Goal: Navigation & Orientation: Find specific page/section

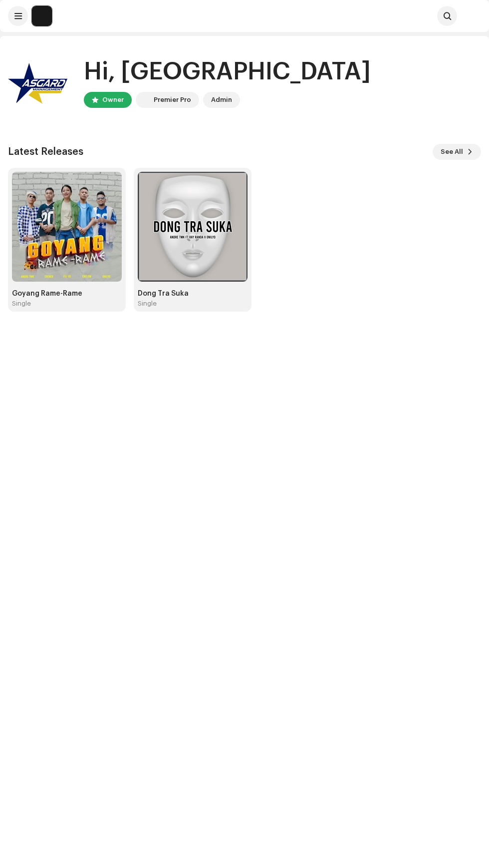
click at [18, 14] on span at bounding box center [17, 16] width 7 height 8
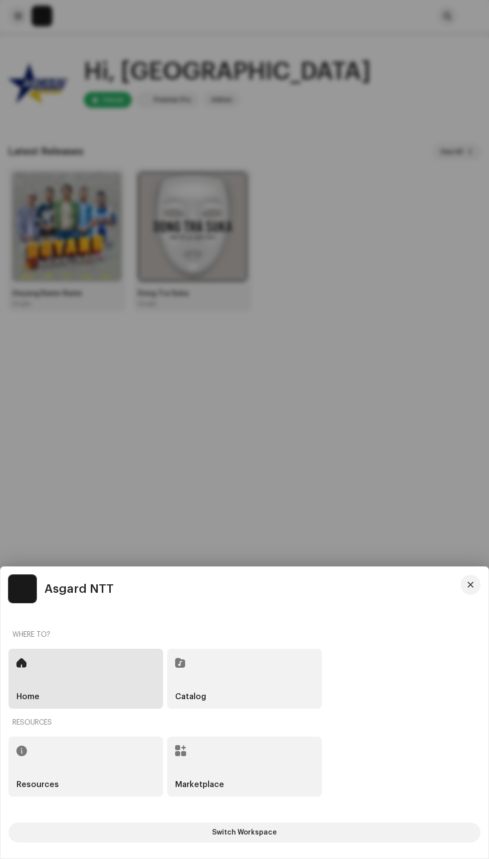
click at [361, 337] on div at bounding box center [244, 429] width 489 height 859
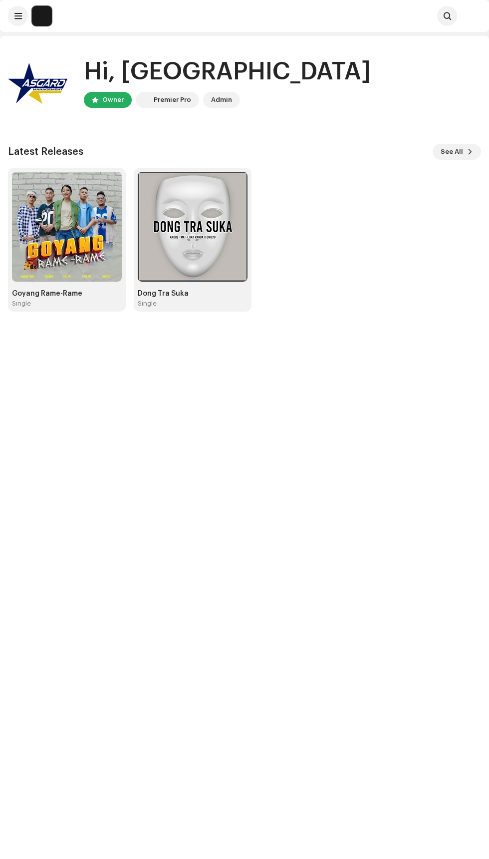
click at [364, 441] on div "Hi, [PERSON_NAME] Owner Premier Pro Admin Latest Releases See All Goyang Rame-R…" at bounding box center [244, 465] width 489 height 859
click at [18, 15] on span at bounding box center [17, 16] width 7 height 8
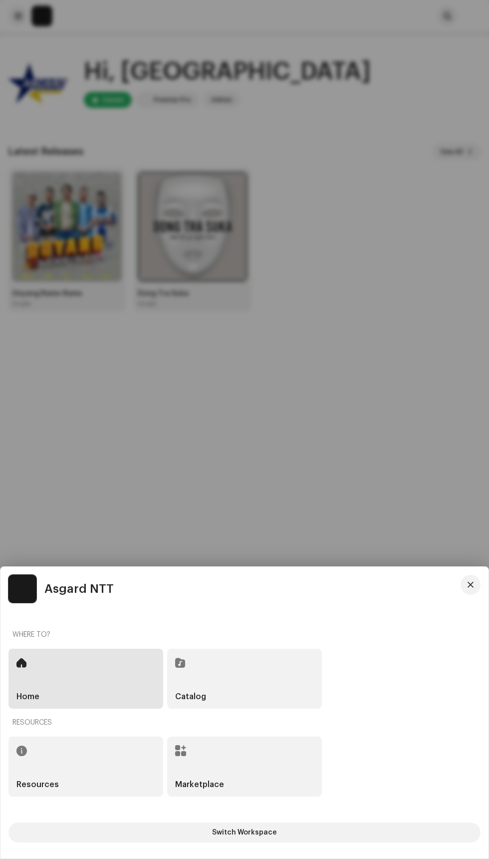
click at [345, 435] on div at bounding box center [244, 429] width 489 height 859
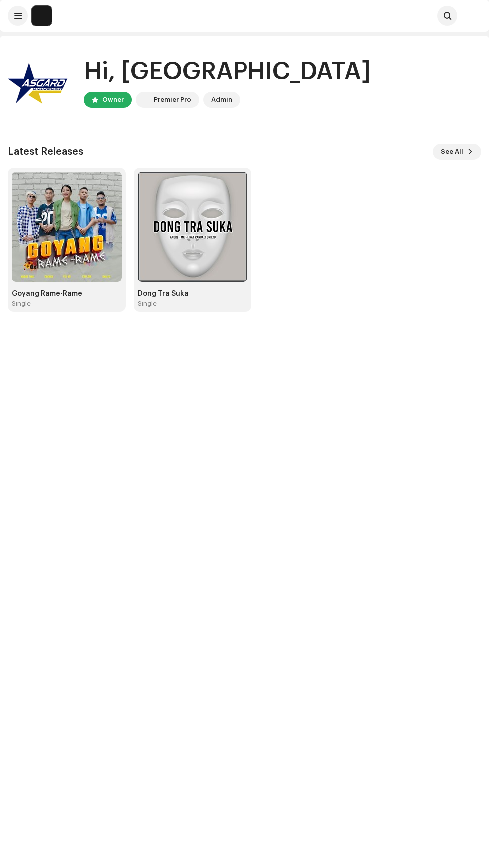
click at [351, 388] on div "Hi, [PERSON_NAME] Owner Premier Pro Admin Latest Releases See All Goyang Rame-R…" at bounding box center [244, 465] width 489 height 859
click at [32, 17] on img at bounding box center [42, 16] width 20 height 20
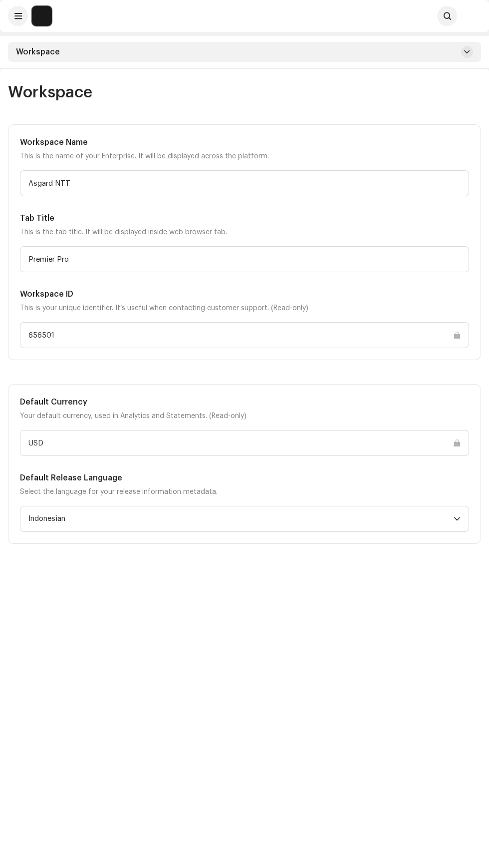
click at [38, 13] on img at bounding box center [42, 16] width 20 height 20
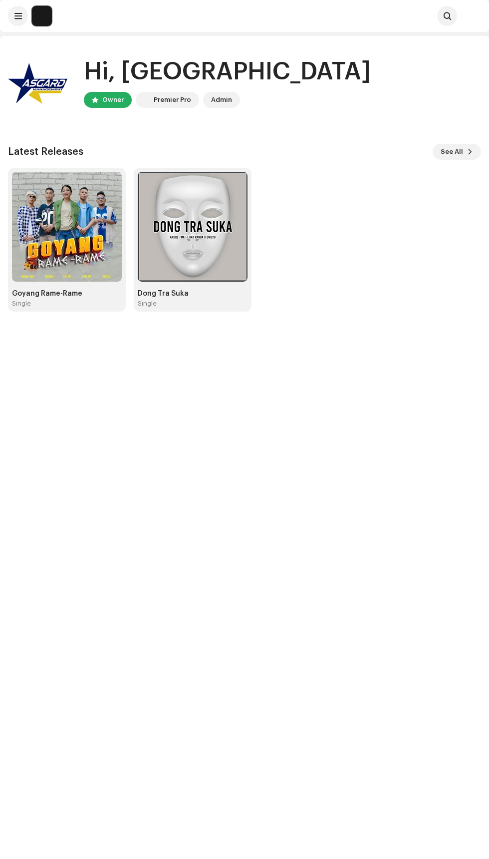
click at [18, 16] on span at bounding box center [17, 16] width 7 height 8
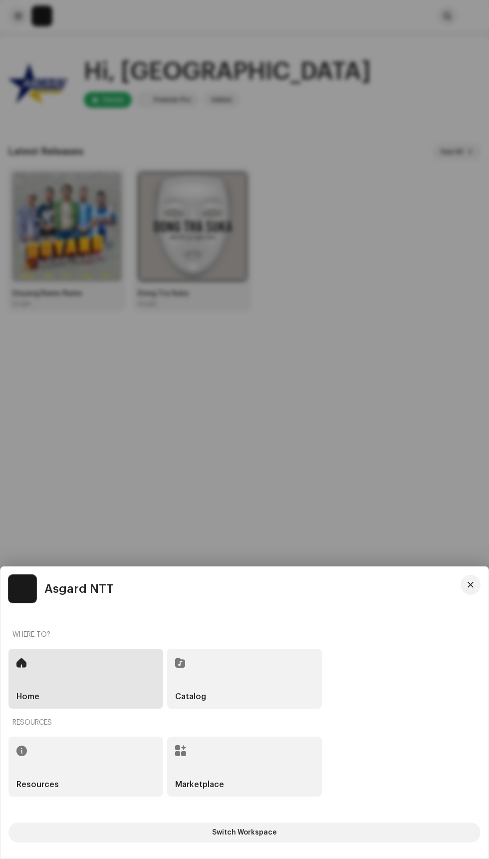
click at [381, 403] on div at bounding box center [244, 429] width 489 height 859
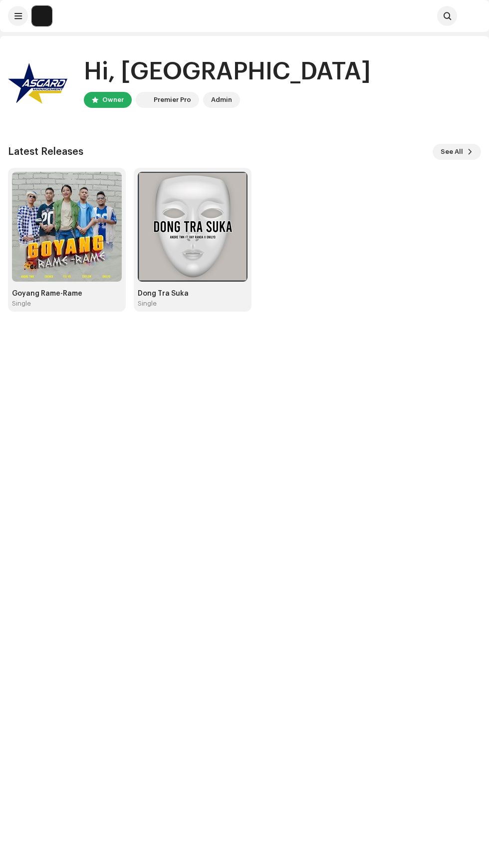
click at [467, 12] on img at bounding box center [471, 16] width 20 height 20
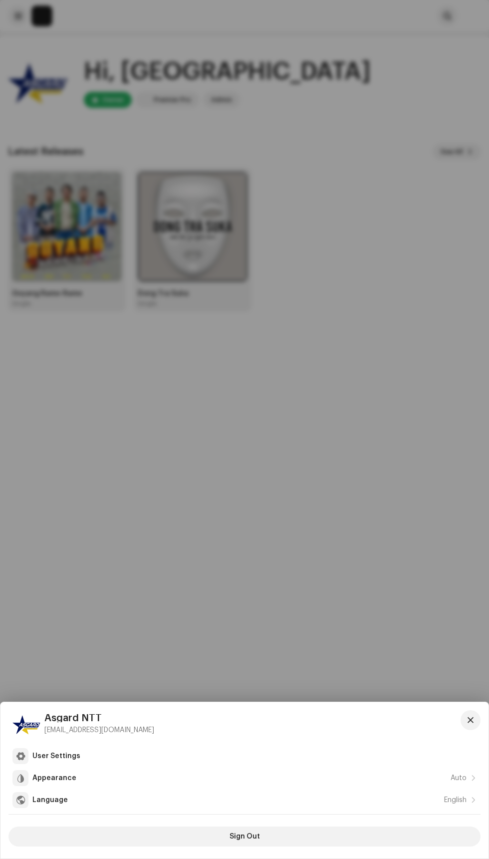
click at [342, 465] on div at bounding box center [244, 429] width 489 height 859
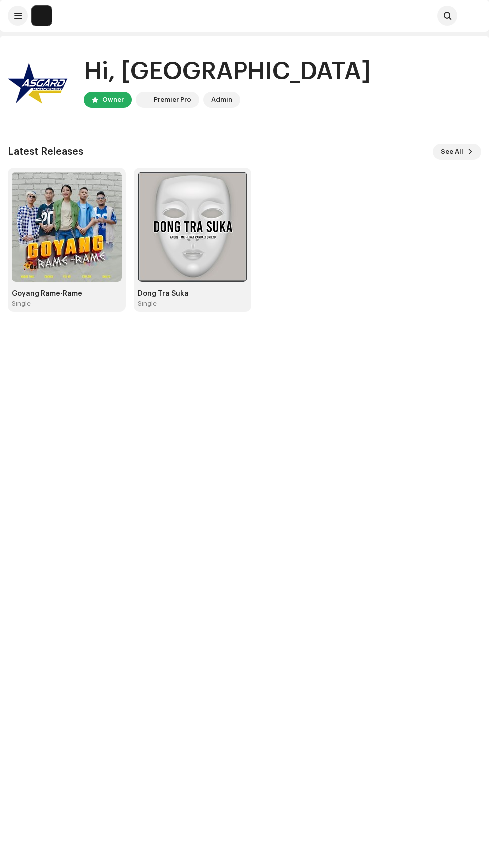
click at [375, 465] on div "Hi, [PERSON_NAME] Owner Premier Pro Admin Latest Releases See All Goyang Rame-R…" at bounding box center [244, 465] width 489 height 859
click at [18, 16] on span at bounding box center [17, 16] width 7 height 8
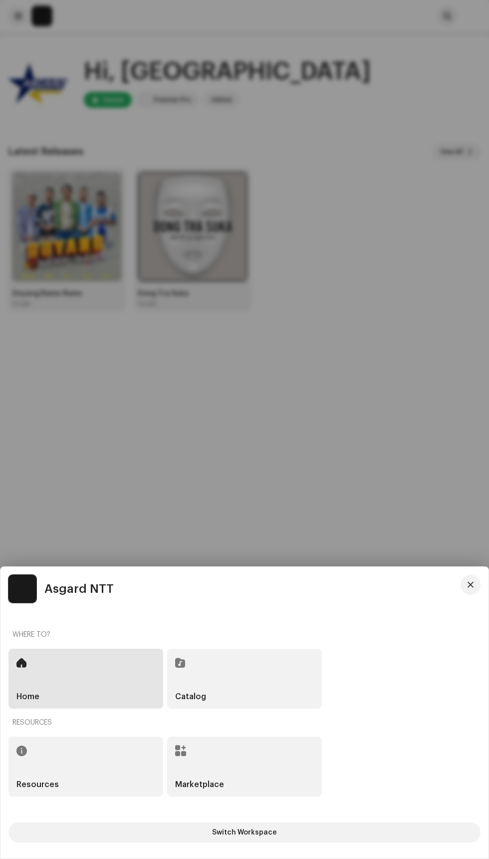
click at [375, 357] on div at bounding box center [244, 429] width 489 height 859
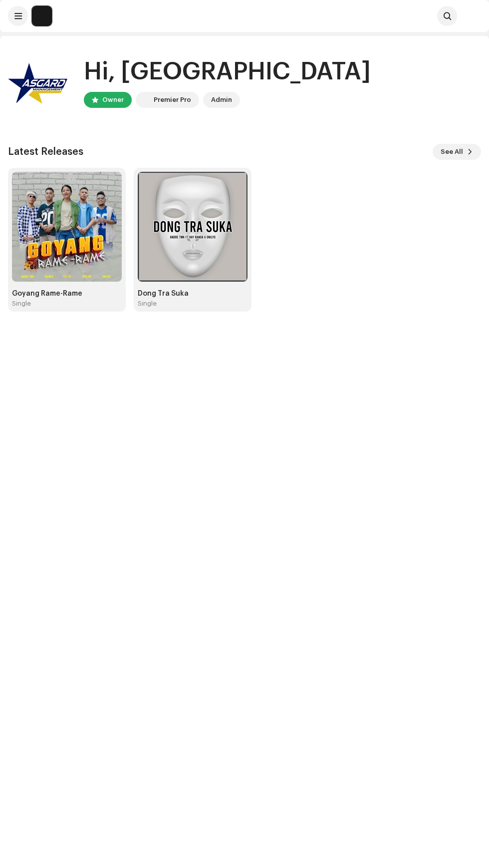
click at [60, 21] on div "Search" at bounding box center [257, 16] width 402 height 20
click at [145, 25] on div "Search" at bounding box center [257, 16] width 402 height 20
click at [40, 10] on img at bounding box center [42, 16] width 20 height 20
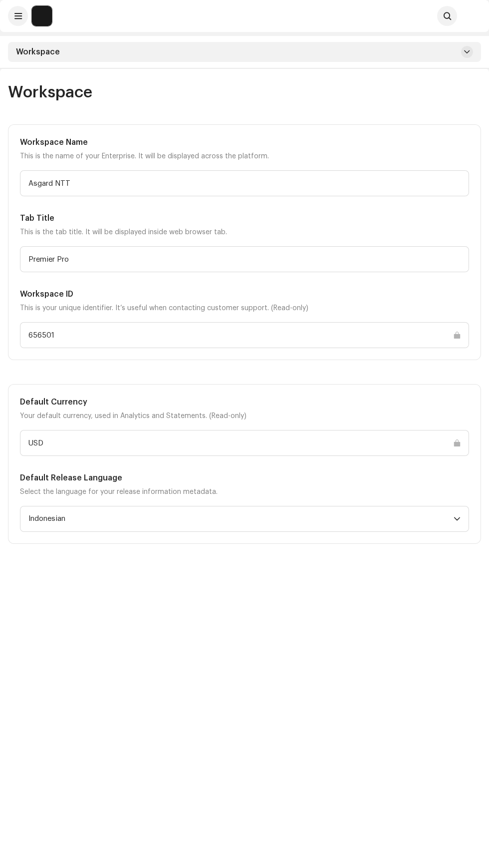
click at [435, 44] on div "Workspace" at bounding box center [244, 52] width 473 height 20
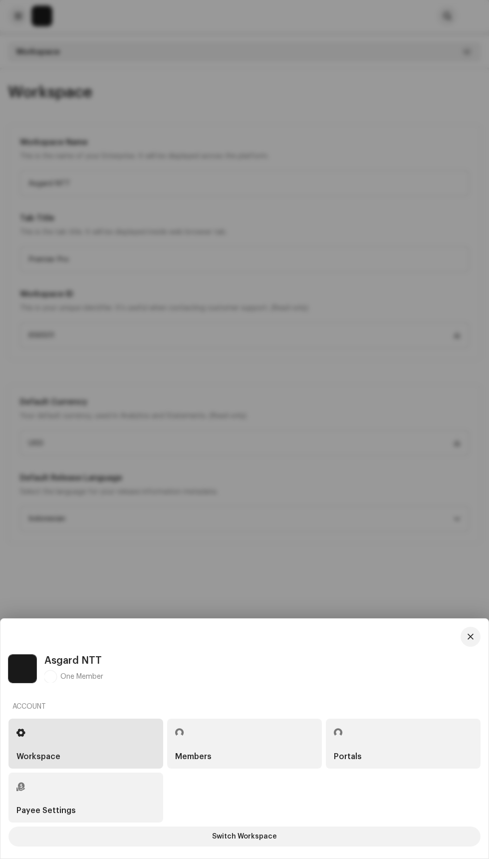
click at [416, 514] on div at bounding box center [244, 429] width 489 height 859
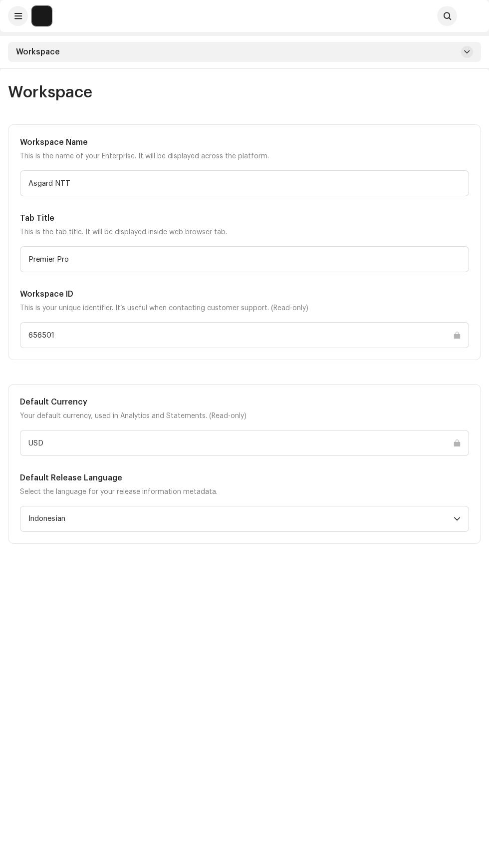
click at [391, 161] on p "This is the name of your Enterprise. It will be displayed across the platform." at bounding box center [245, 156] width 450 height 12
click at [37, 11] on img at bounding box center [42, 16] width 20 height 20
click at [60, 11] on div "Search" at bounding box center [257, 16] width 402 height 20
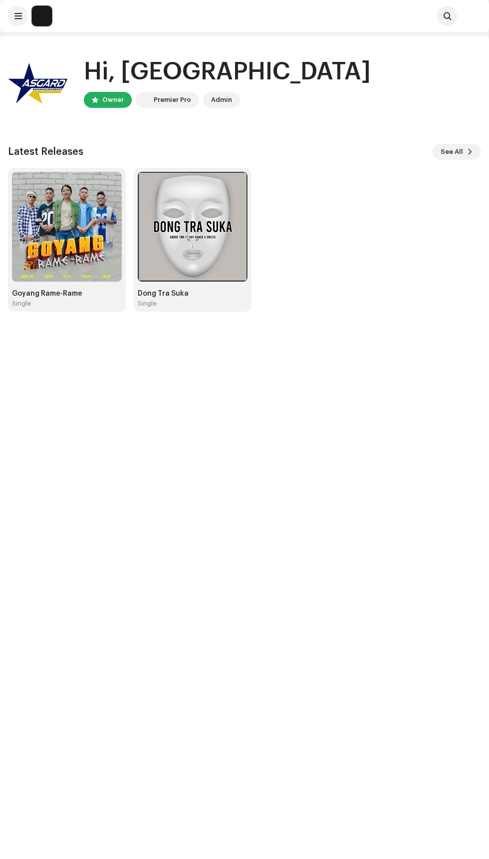
click at [44, 83] on img at bounding box center [38, 82] width 60 height 60
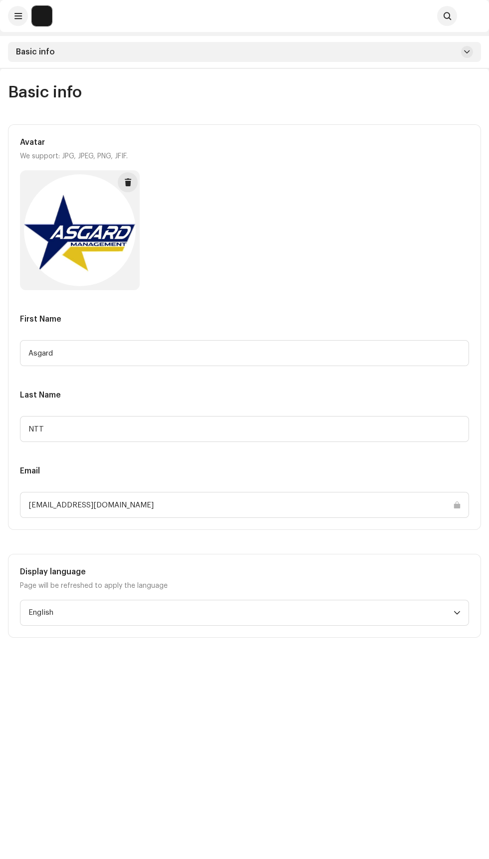
click at [42, 19] on img at bounding box center [42, 16] width 20 height 20
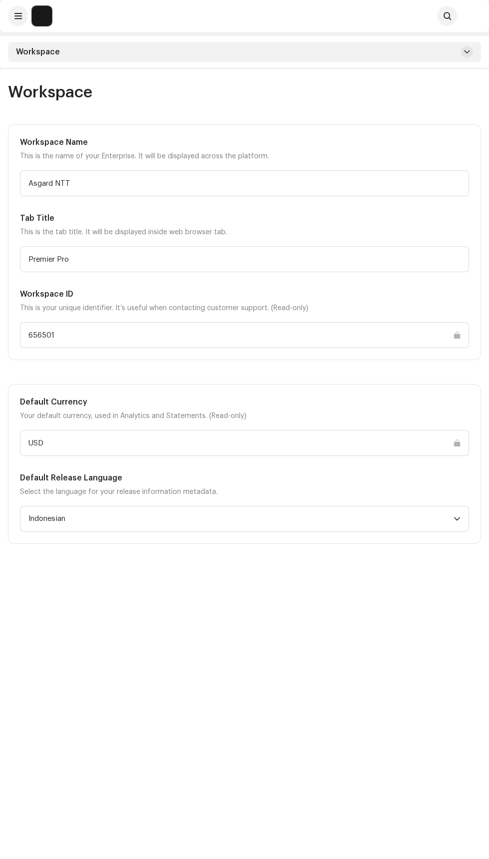
click at [472, 19] on img at bounding box center [471, 16] width 20 height 20
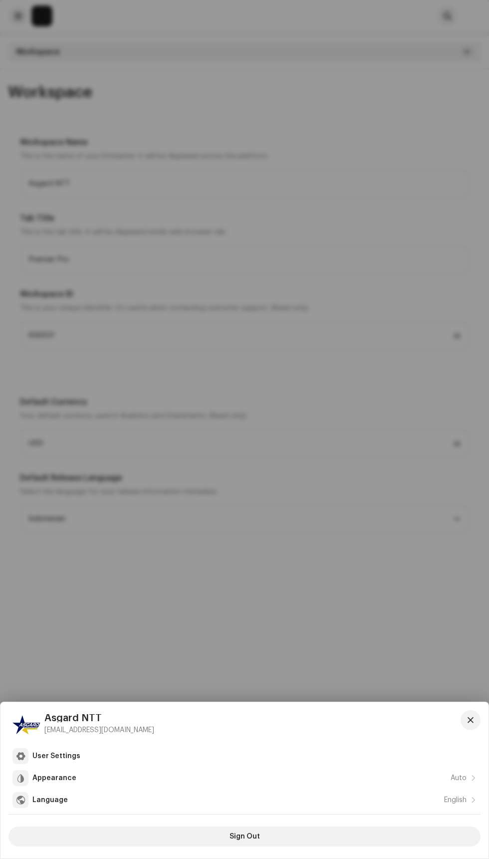
click at [469, 17] on div at bounding box center [244, 429] width 489 height 859
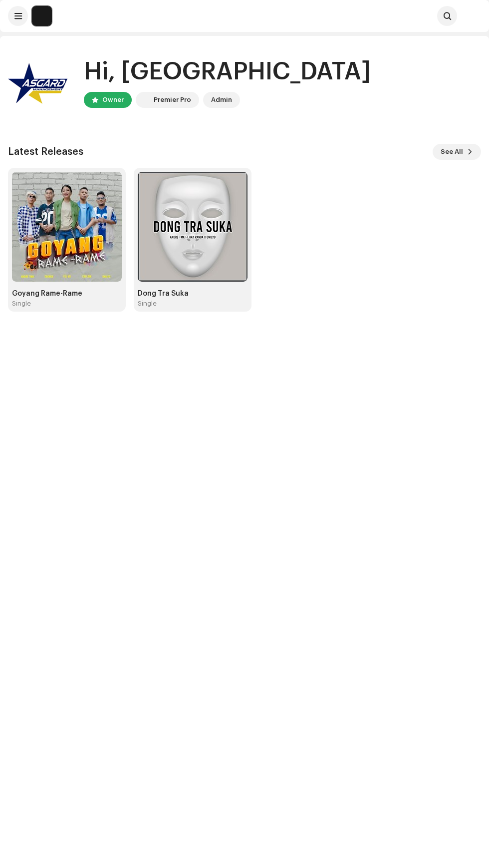
click at [453, 152] on span "See All" at bounding box center [452, 152] width 22 height 20
